Goal: Transaction & Acquisition: Download file/media

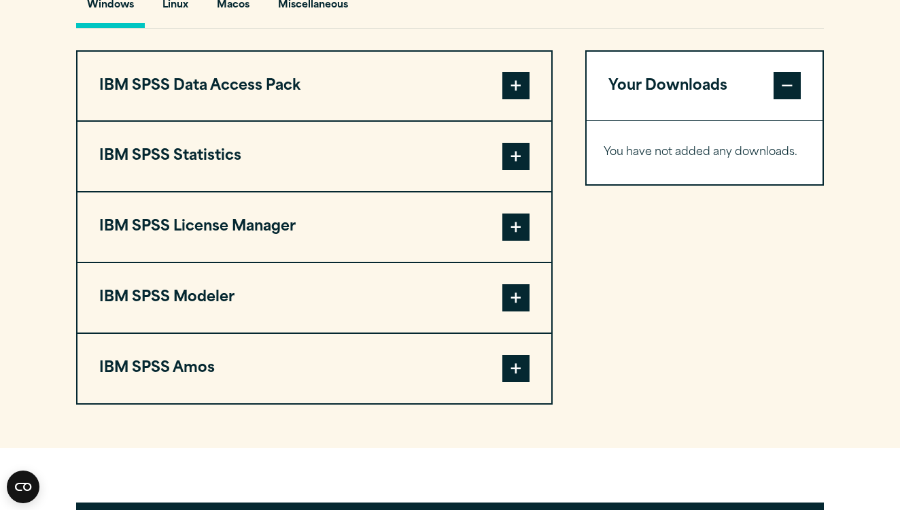
scroll to position [1040, 0]
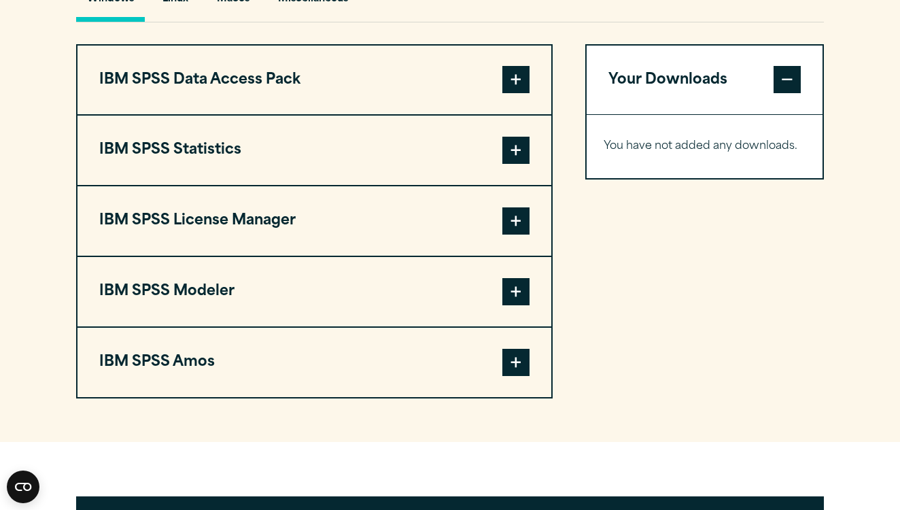
click at [516, 164] on span at bounding box center [515, 150] width 27 height 27
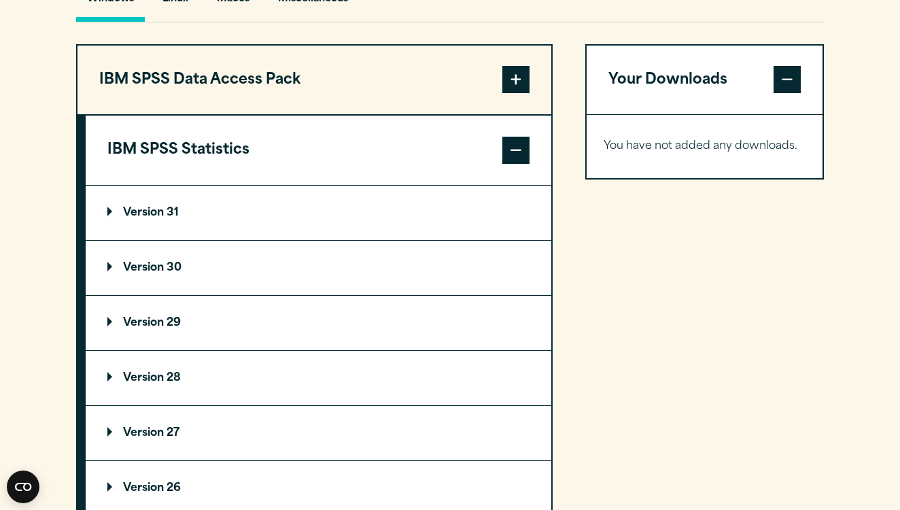
click at [230, 295] on summary "Version 30" at bounding box center [319, 268] width 466 height 54
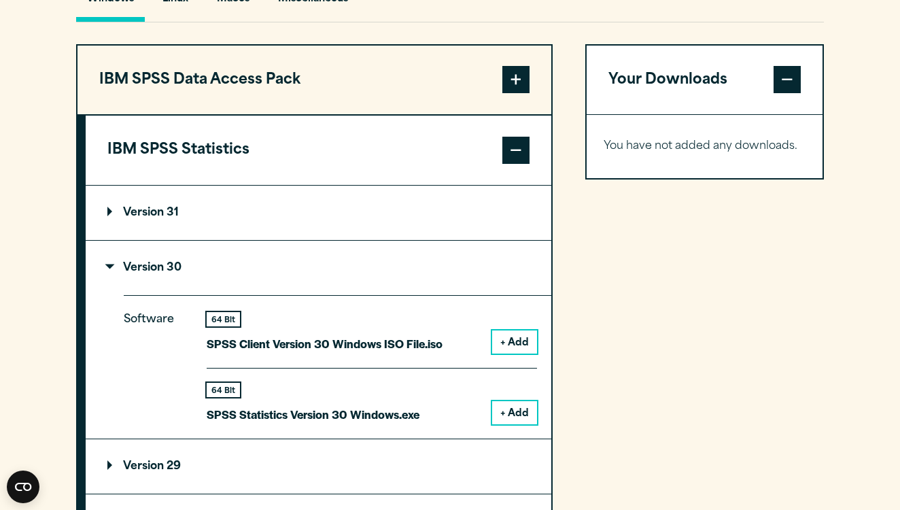
click at [527, 353] on button "+ Add" at bounding box center [514, 341] width 45 height 23
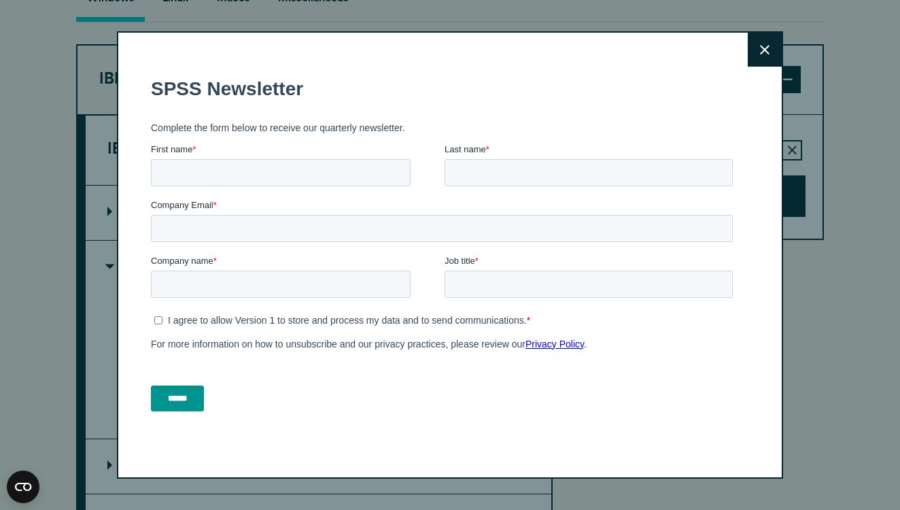
click at [759, 46] on button "Close" at bounding box center [765, 50] width 34 height 34
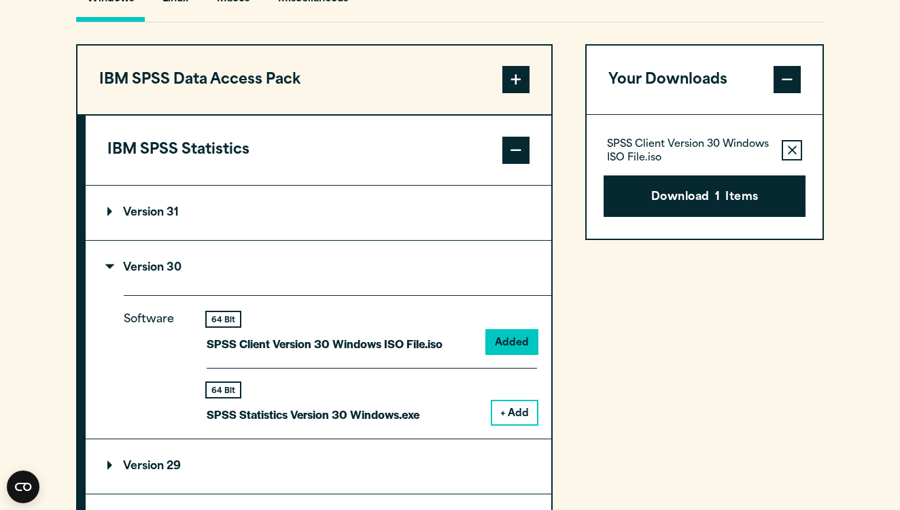
click at [526, 424] on button "+ Add" at bounding box center [514, 412] width 45 height 23
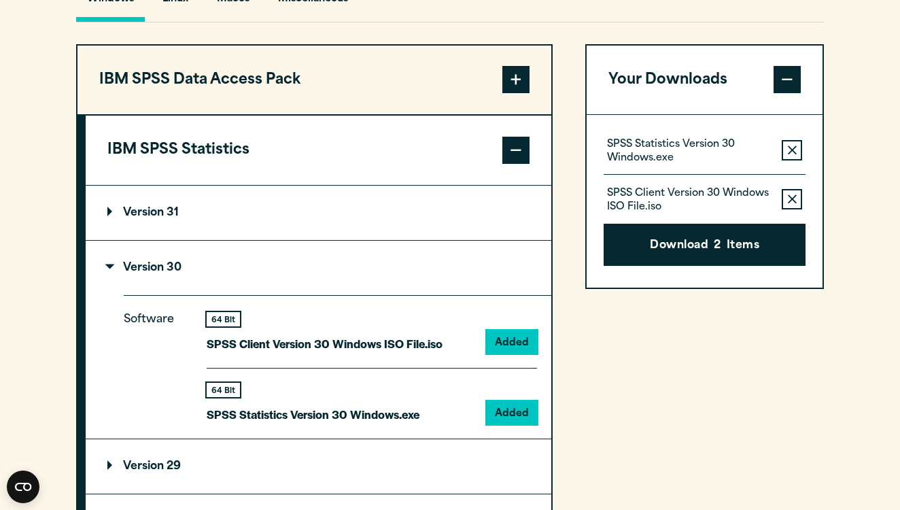
click at [791, 155] on icon "button" at bounding box center [792, 150] width 9 height 10
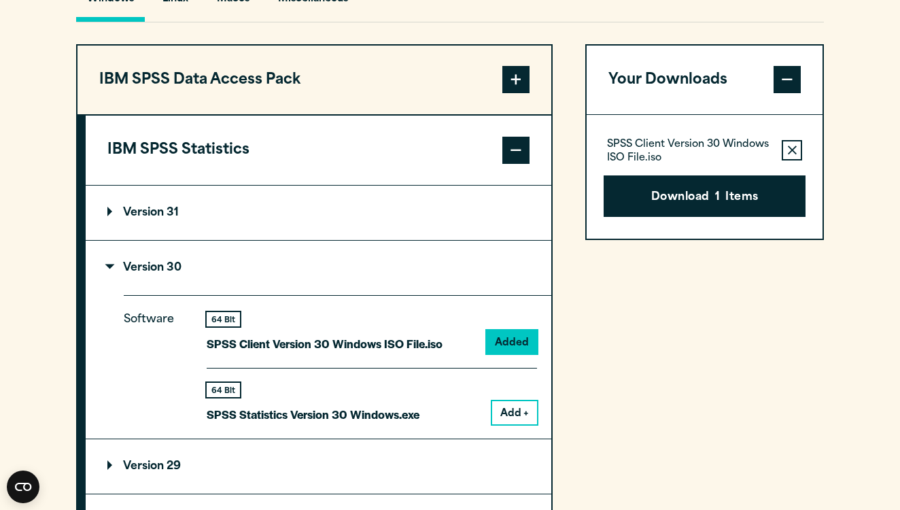
click at [511, 424] on button "Add +" at bounding box center [514, 412] width 45 height 23
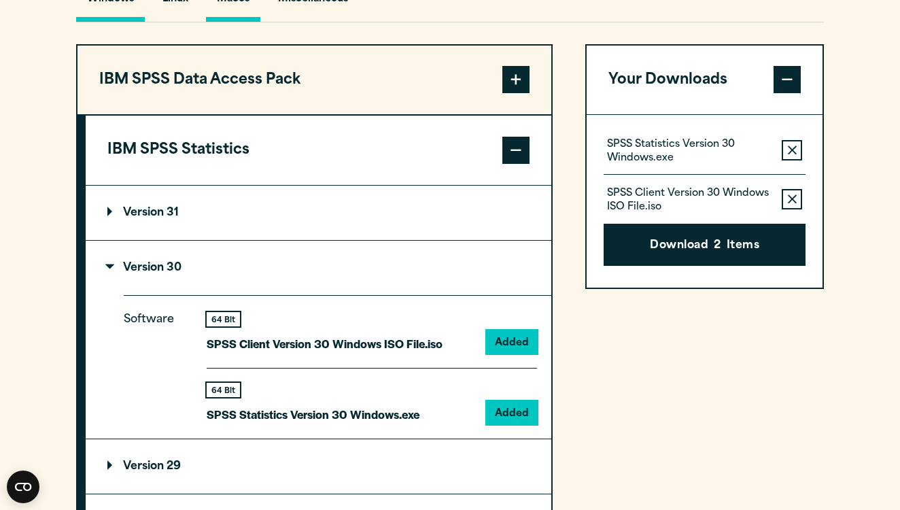
click at [240, 22] on button "Macos" at bounding box center [233, 2] width 54 height 39
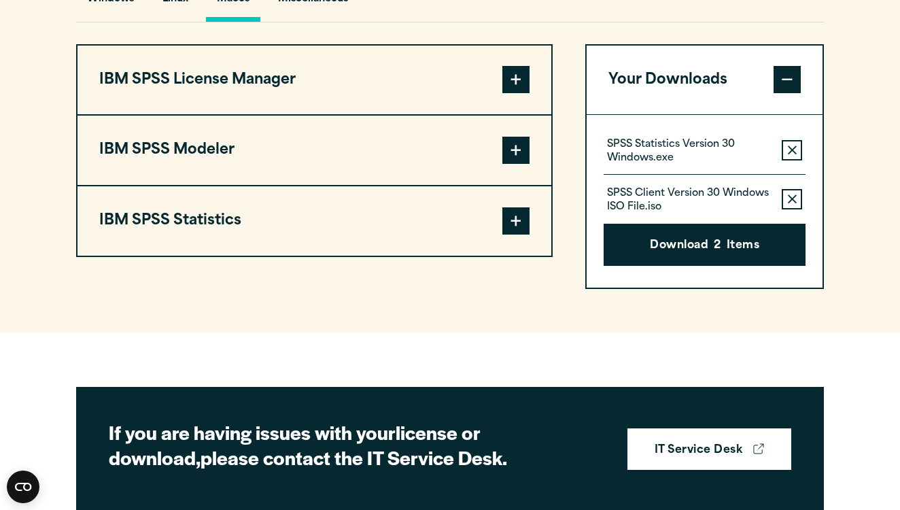
click at [786, 160] on button "Remove this item from your software download list" at bounding box center [792, 150] width 20 height 20
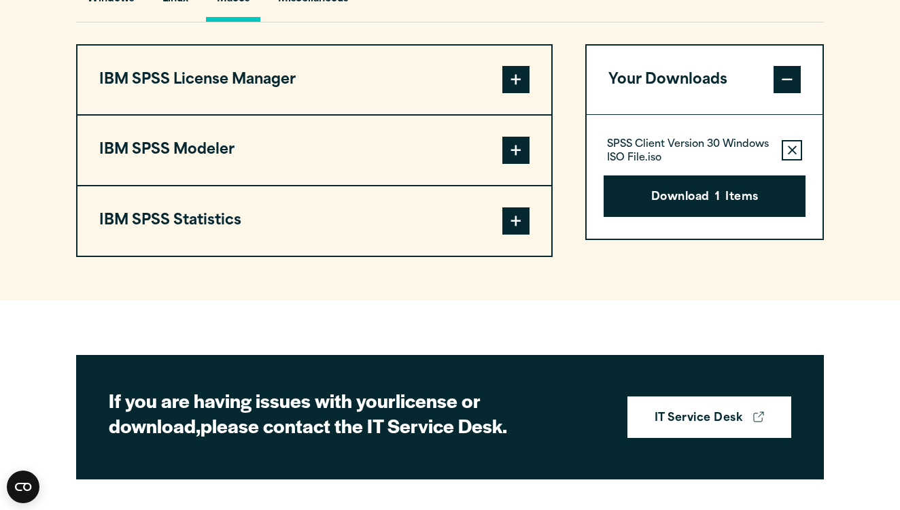
click at [788, 155] on icon "button" at bounding box center [792, 150] width 9 height 10
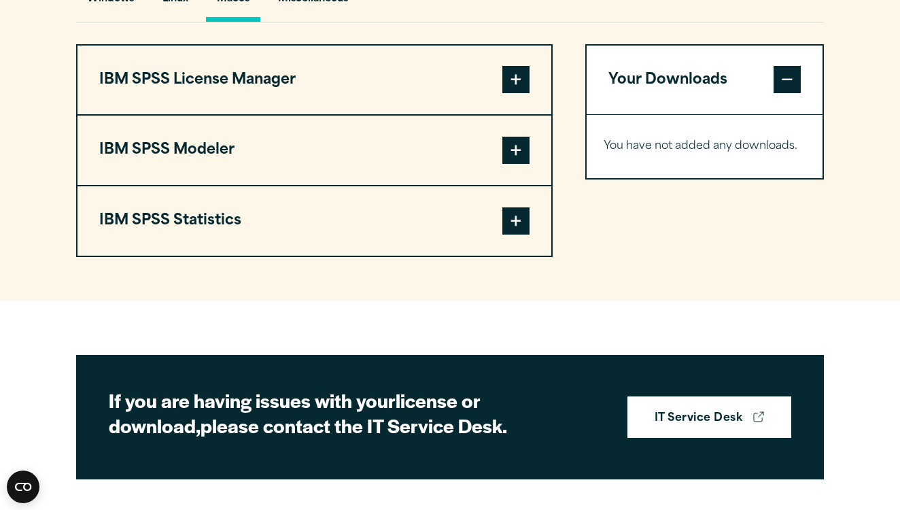
click at [510, 234] on span at bounding box center [515, 220] width 27 height 27
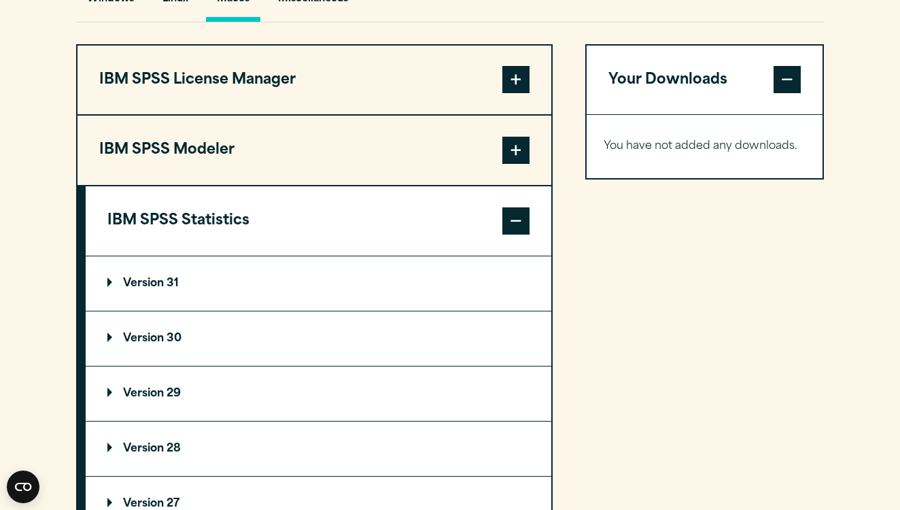
click at [329, 358] on summary "Version 30" at bounding box center [319, 338] width 466 height 54
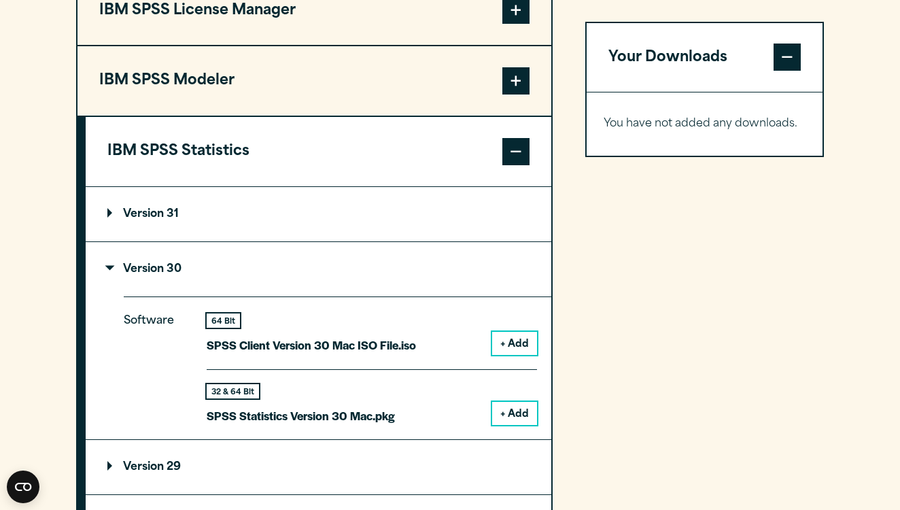
scroll to position [1119, 0]
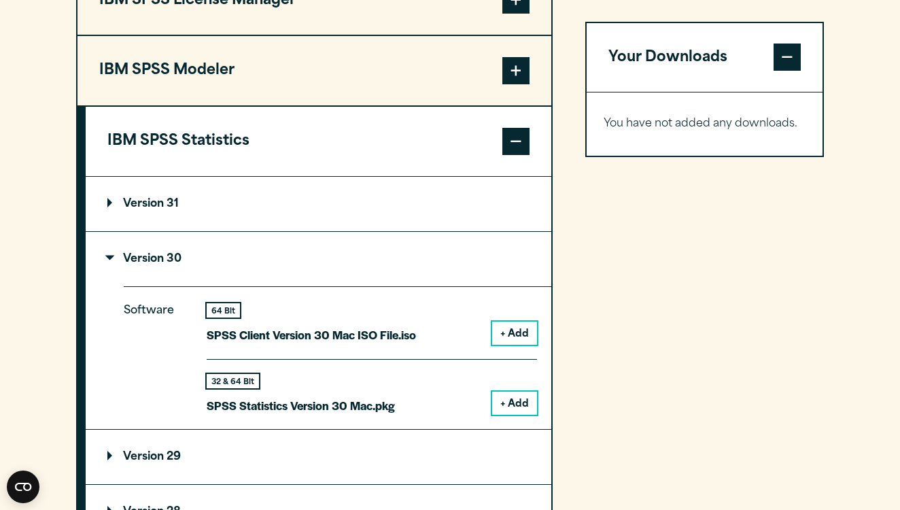
click at [523, 415] on button "+ Add" at bounding box center [514, 403] width 45 height 23
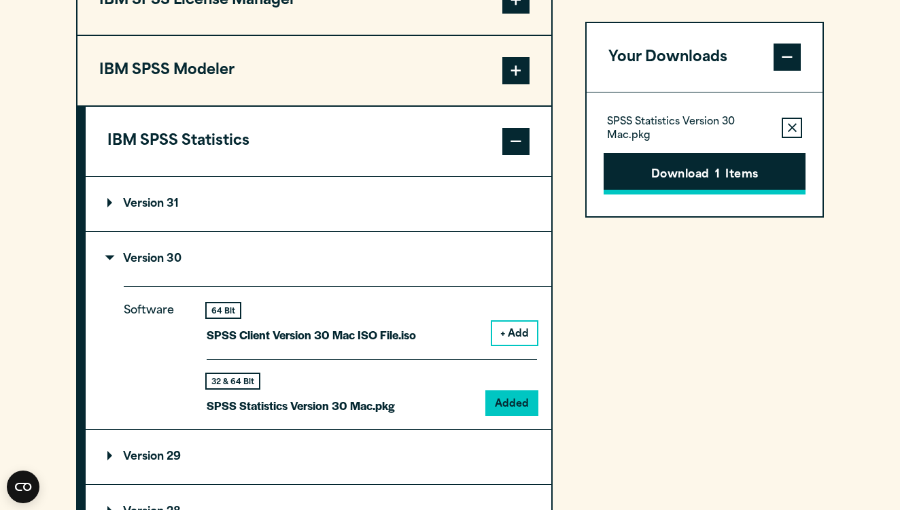
click at [748, 175] on button "Download 1 Items" at bounding box center [705, 174] width 202 height 42
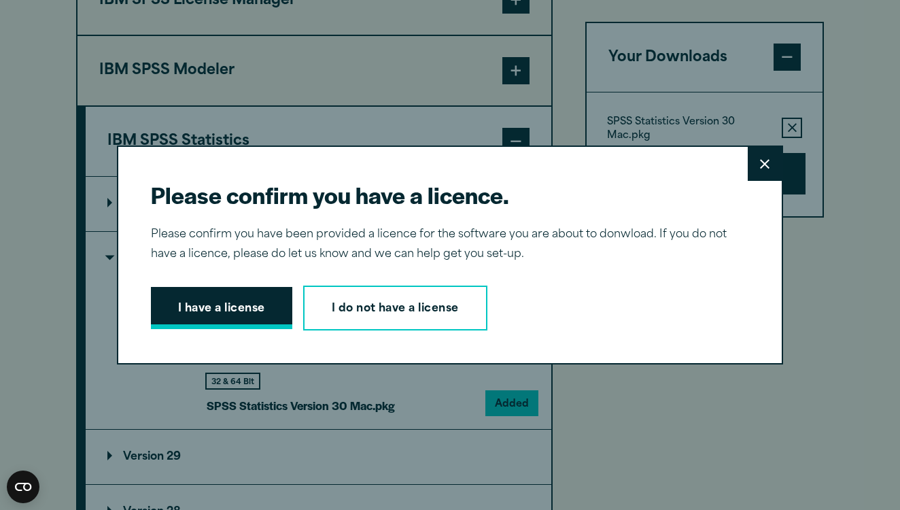
click at [240, 317] on button "I have a license" at bounding box center [221, 308] width 141 height 42
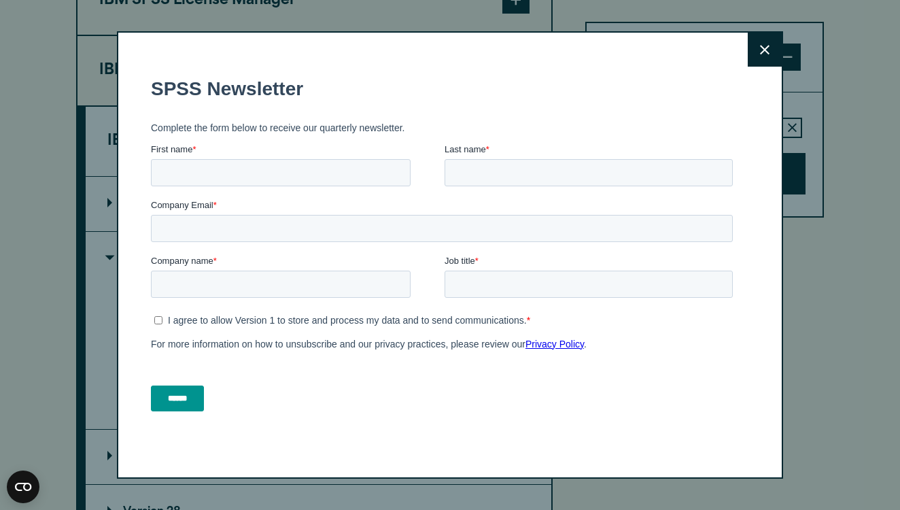
click at [757, 48] on button "Close" at bounding box center [765, 50] width 34 height 34
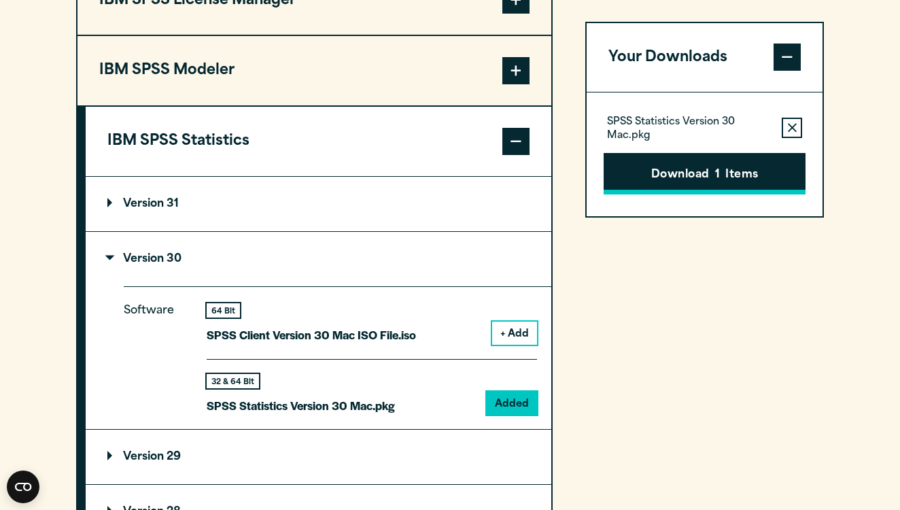
click at [695, 174] on button "Download 1 Items" at bounding box center [705, 174] width 202 height 42
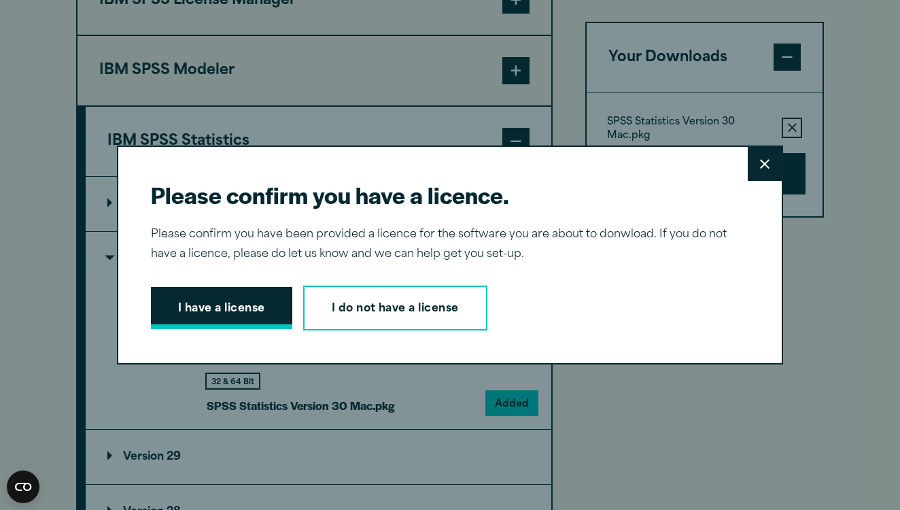
click at [251, 306] on button "I have a license" at bounding box center [221, 308] width 141 height 42
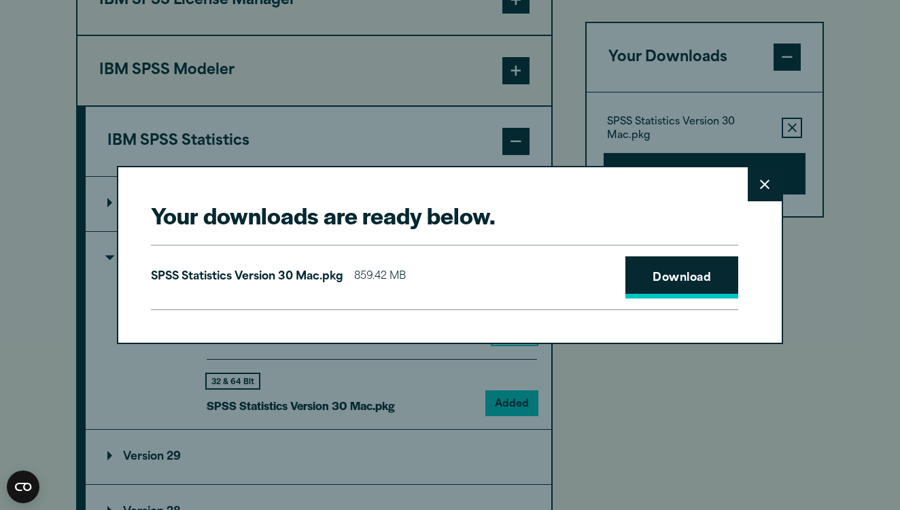
click at [661, 281] on link "Download" at bounding box center [681, 277] width 113 height 42
click at [763, 189] on icon at bounding box center [765, 184] width 10 height 10
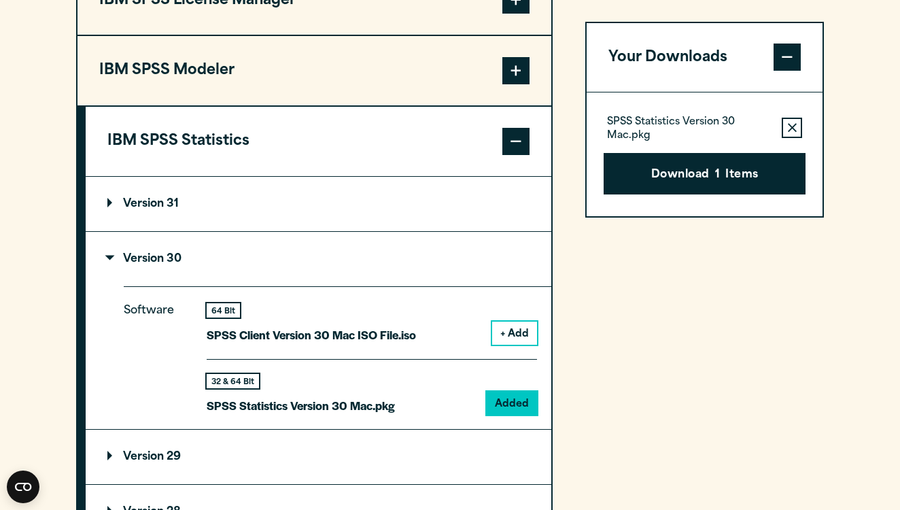
click at [786, 343] on div "Your Downloads SPSS Statistics Version 30 Mac.pkg Remove this item from your so…" at bounding box center [704, 308] width 239 height 687
